Goal: Find specific page/section: Find specific page/section

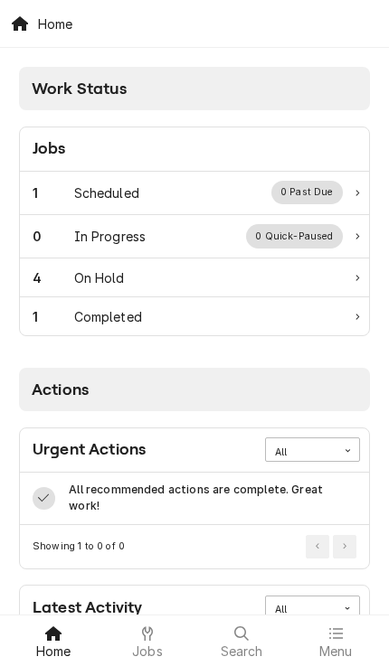
click at [70, 278] on div "4" at bounding box center [54, 277] width 42 height 19
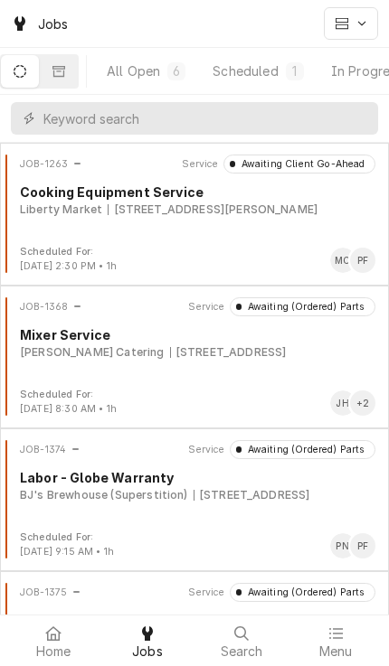
click at [34, 641] on div "Home" at bounding box center [53, 641] width 85 height 36
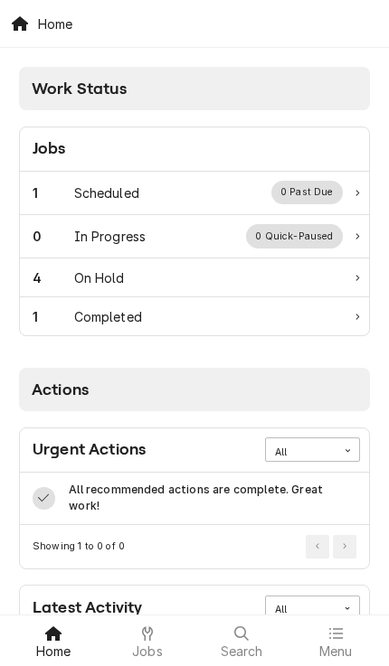
click at [52, 201] on div "1" at bounding box center [54, 192] width 42 height 19
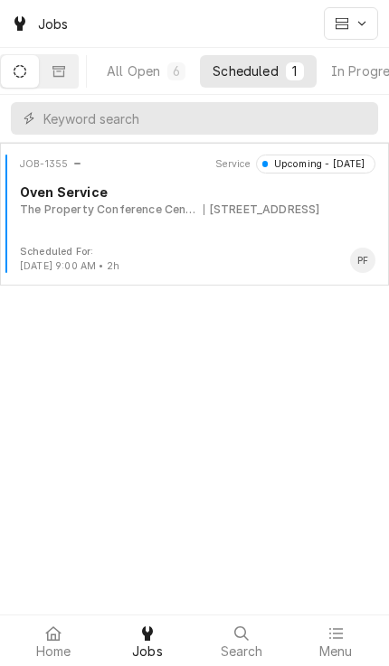
click at [70, 220] on div "JOB-1355 Service Upcoming - Tomorrow Oven Service The Property Conference Cente…" at bounding box center [194, 199] width 374 height 90
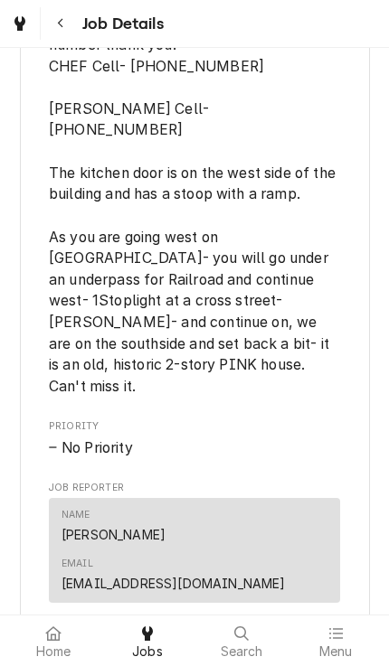
scroll to position [1544, 0]
